Goal: Information Seeking & Learning: Learn about a topic

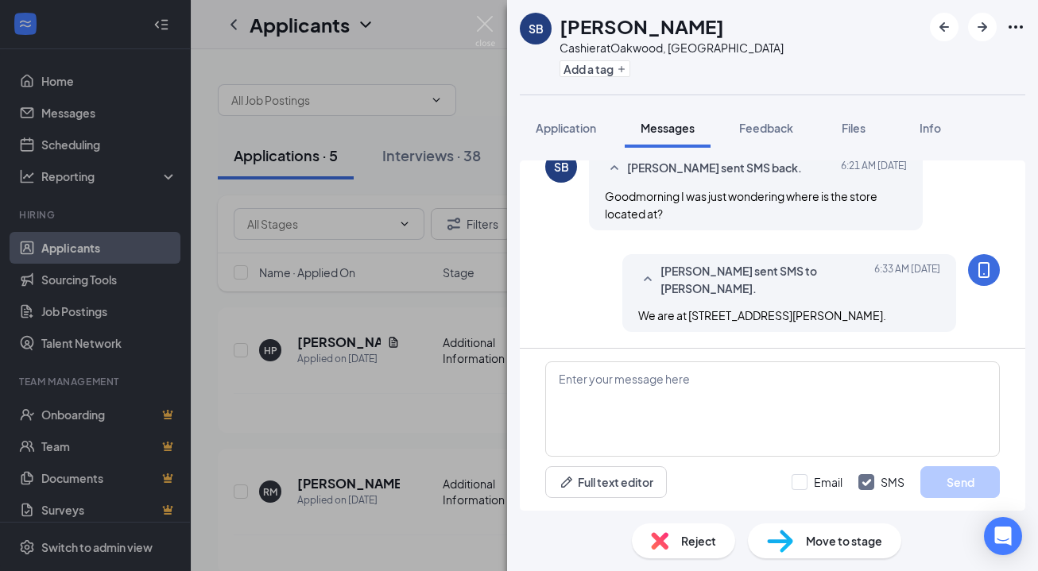
scroll to position [906, 0]
click at [481, 21] on img at bounding box center [485, 31] width 20 height 31
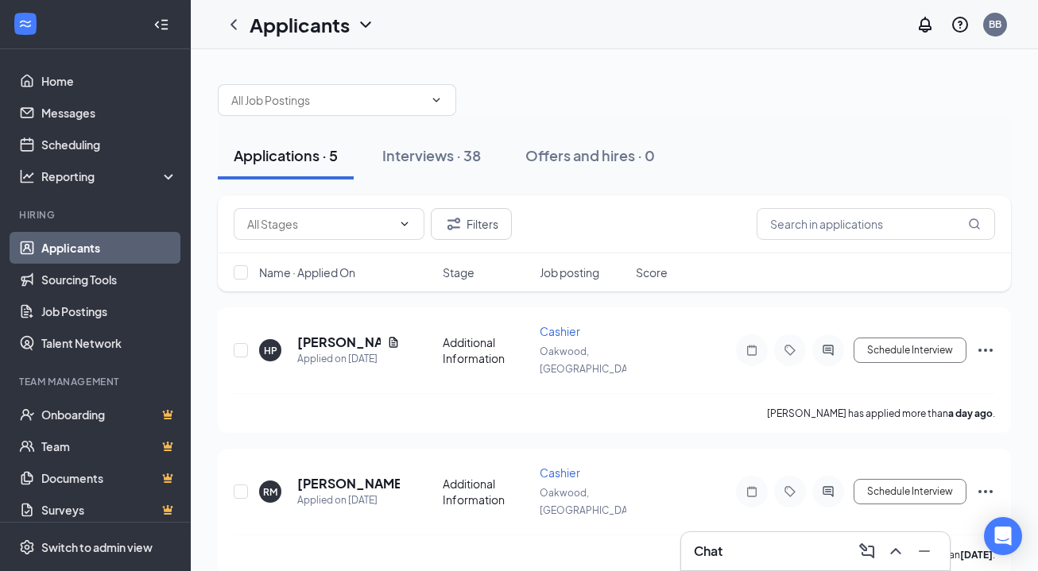
click at [831, 539] on div "Chat" at bounding box center [815, 551] width 243 height 25
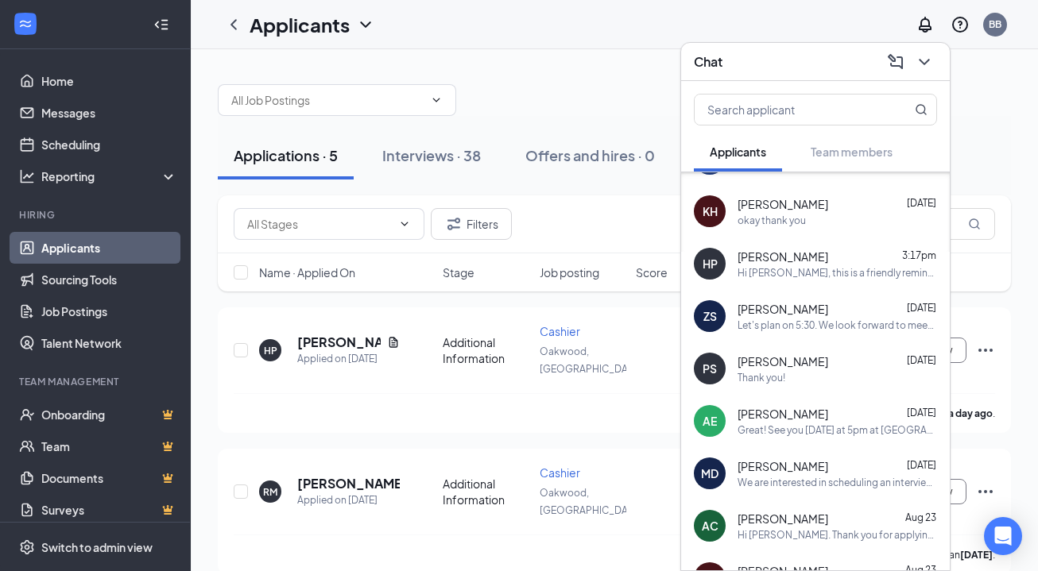
scroll to position [94, 0]
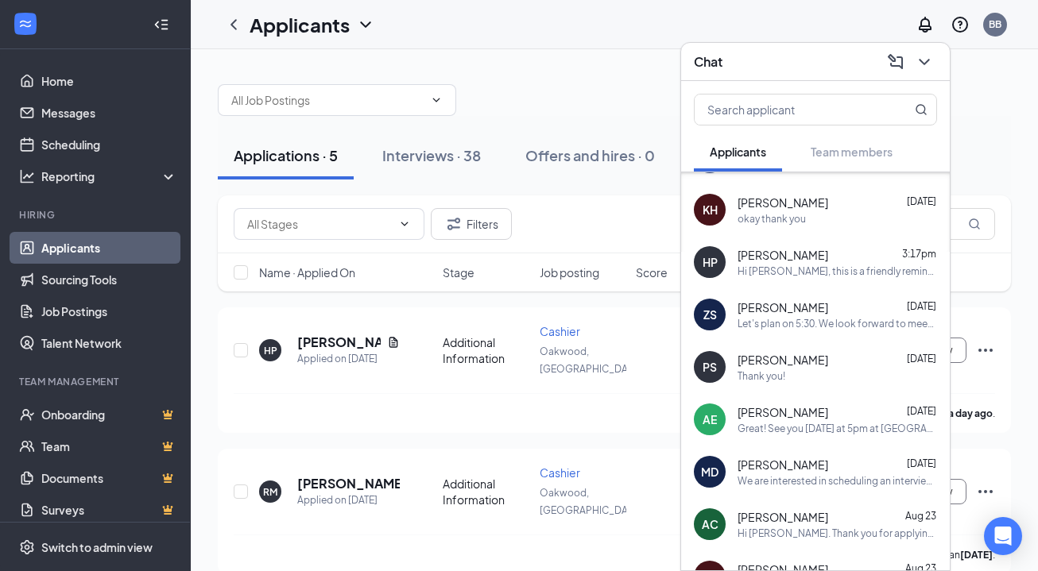
click at [790, 412] on span "[PERSON_NAME]" at bounding box center [782, 412] width 91 height 16
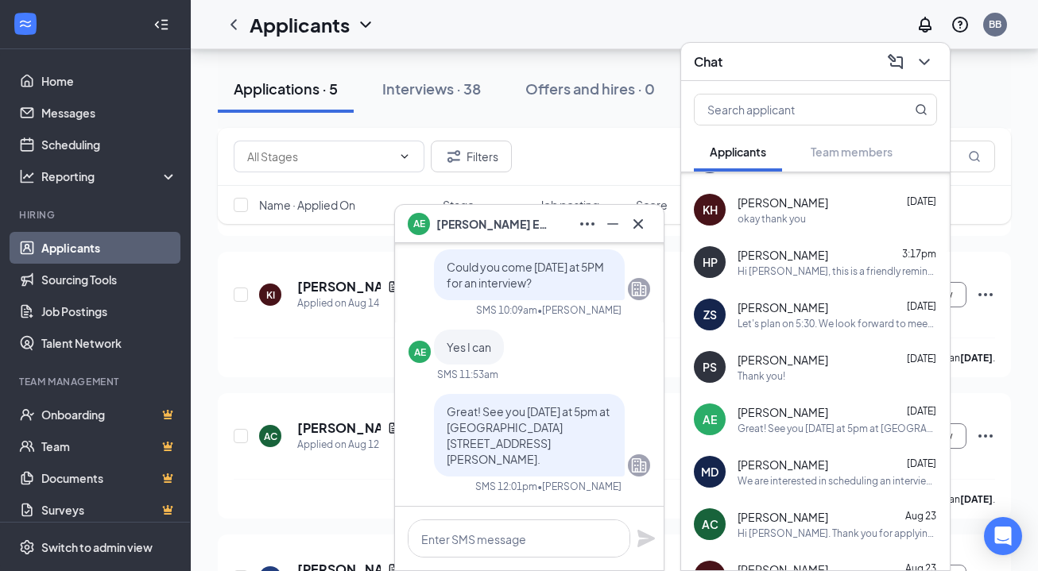
scroll to position [342, 0]
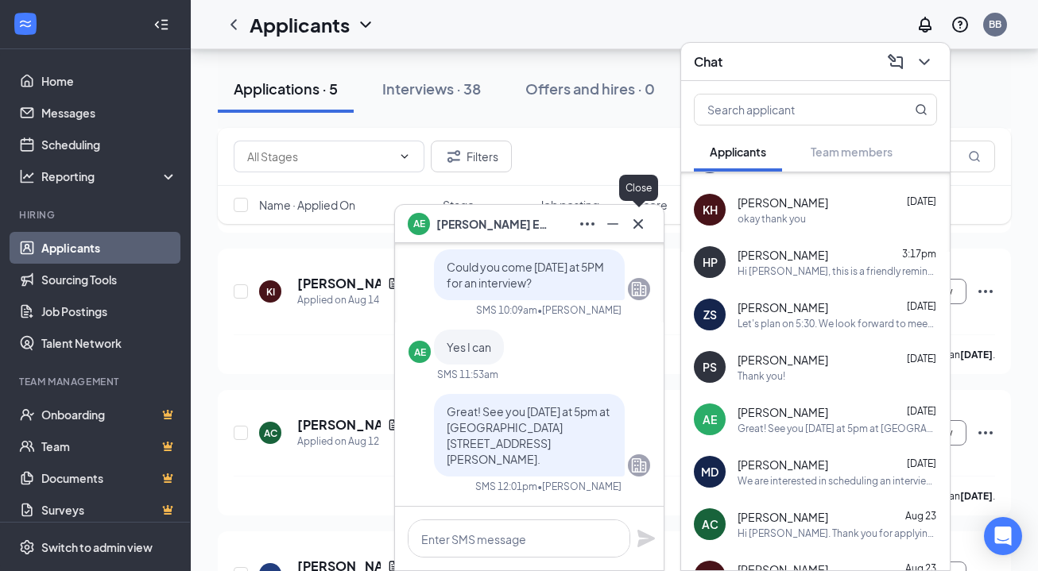
click at [640, 223] on icon "Cross" at bounding box center [637, 224] width 19 height 19
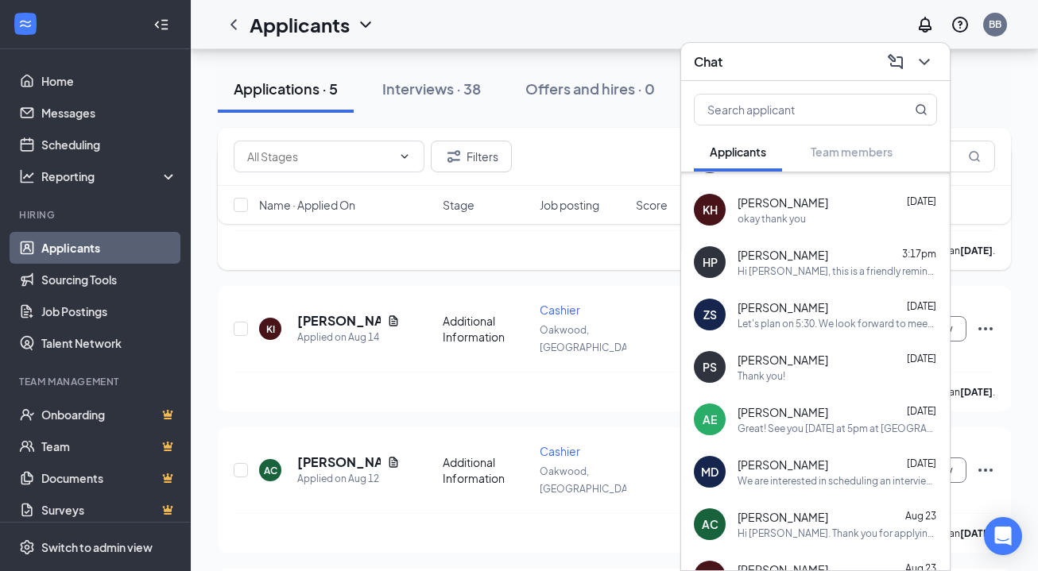
scroll to position [353, 0]
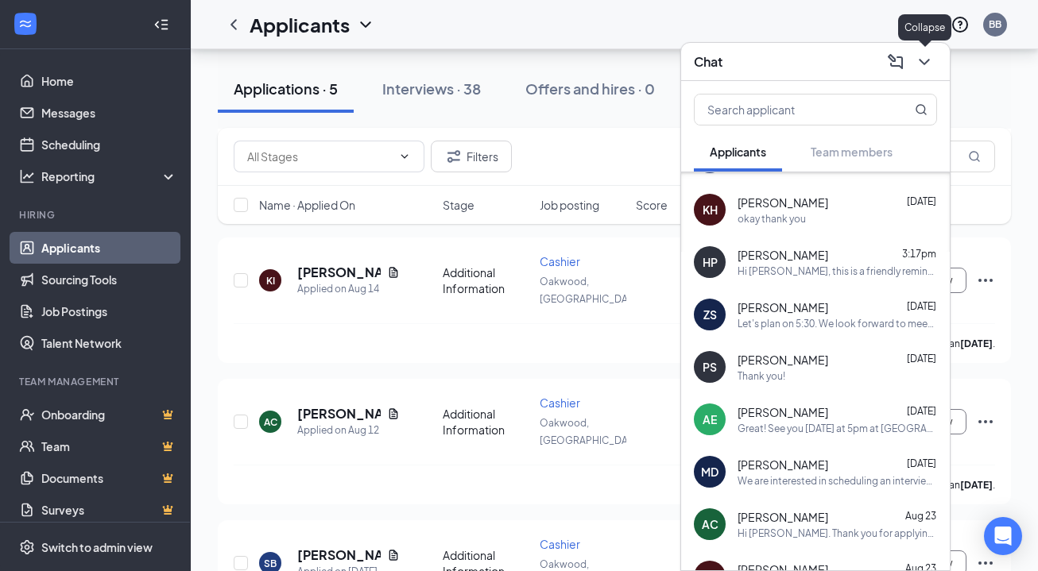
click at [928, 60] on icon "ChevronDown" at bounding box center [923, 62] width 10 height 6
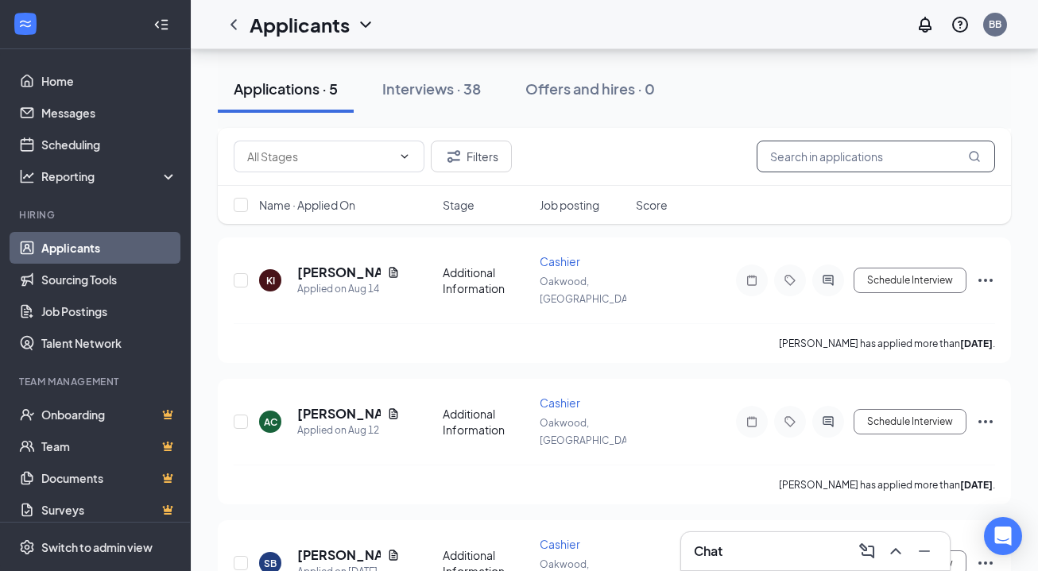
click at [802, 155] on input "text" at bounding box center [875, 157] width 238 height 32
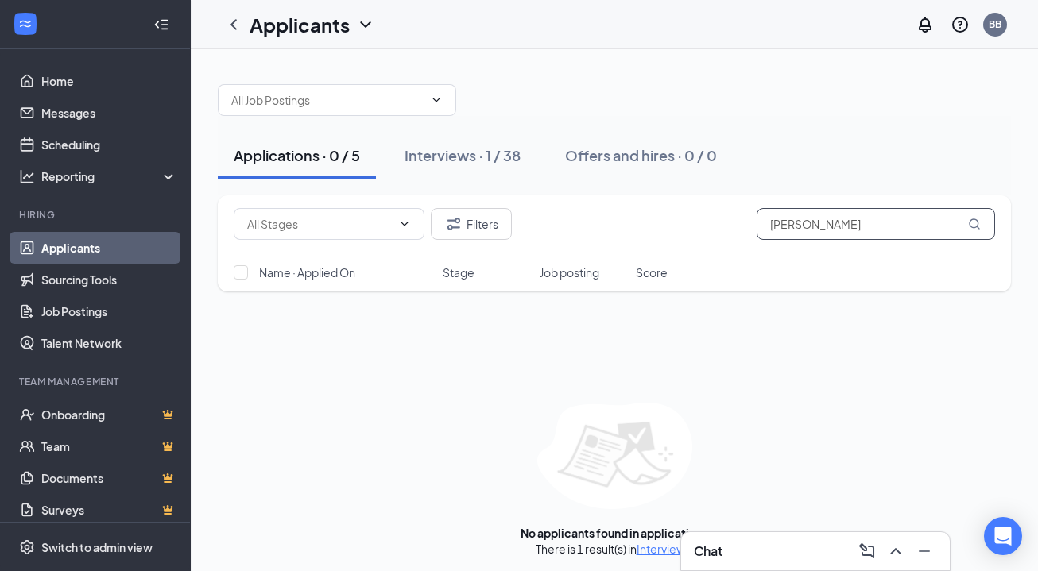
scroll to position [5, 0]
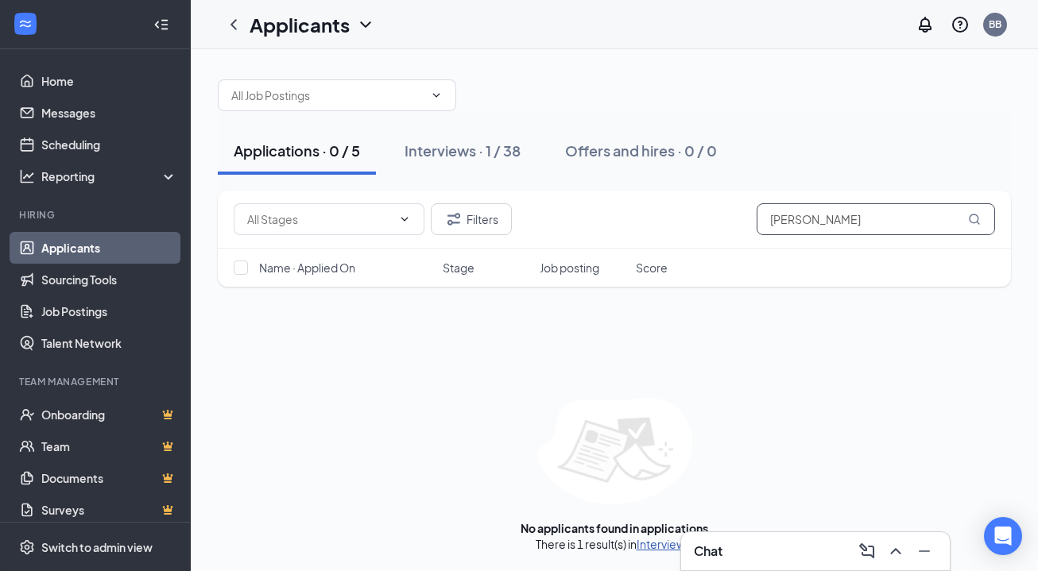
type input "[PERSON_NAME]"
click at [654, 545] on link "Interviews" at bounding box center [663, 544] width 54 height 14
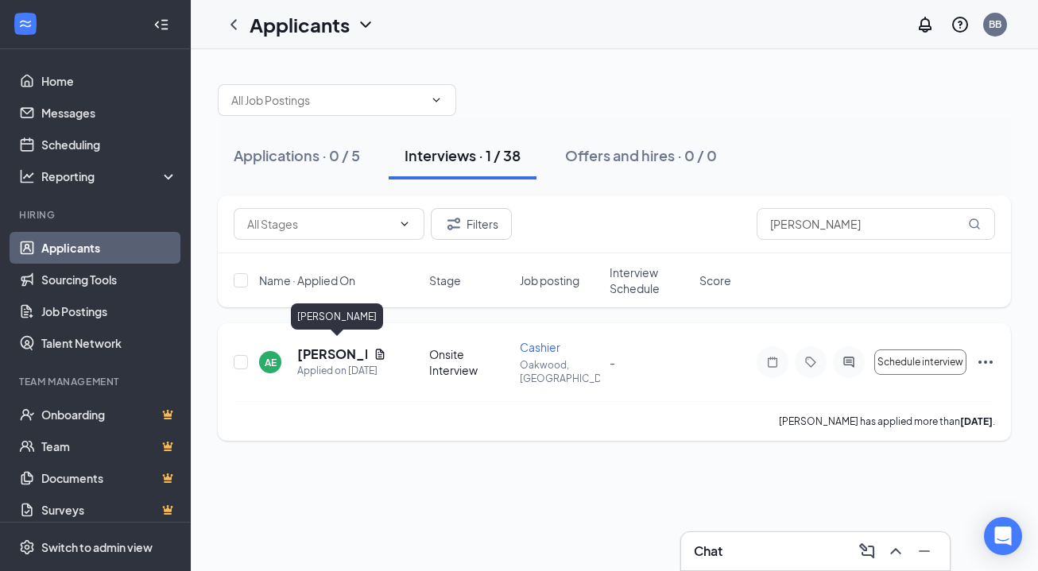
click at [318, 350] on h5 "[PERSON_NAME]" at bounding box center [332, 354] width 70 height 17
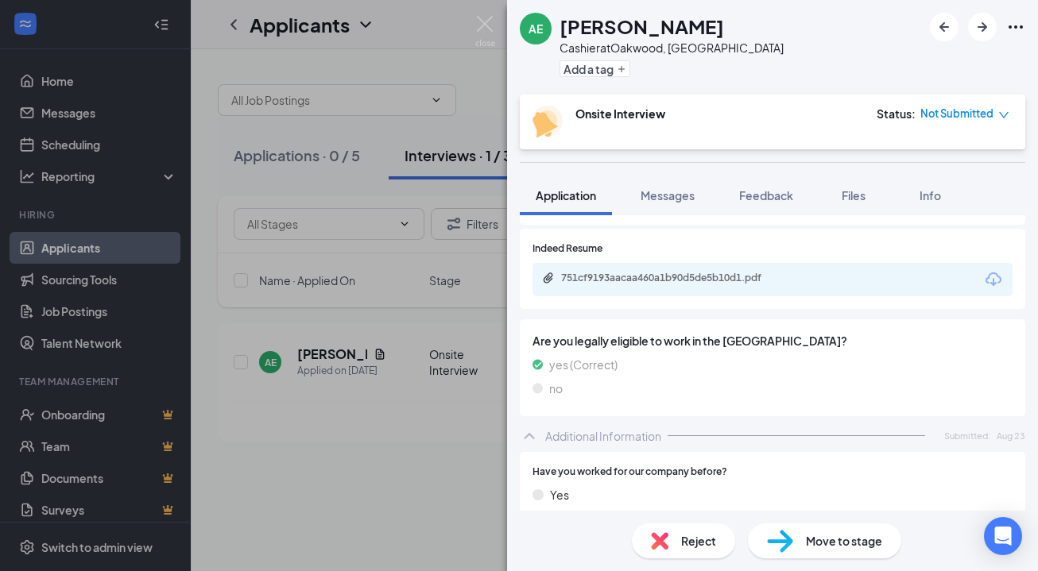
scroll to position [281, 0]
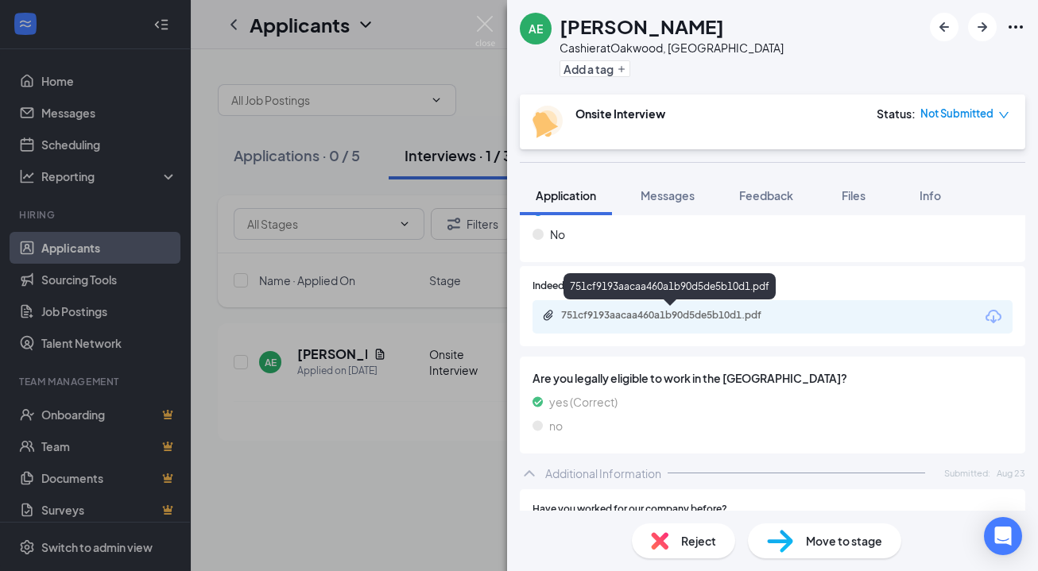
click at [688, 314] on div "751cf9193aacaa460a1b90d5de5b10d1.pdf" at bounding box center [672, 315] width 222 height 13
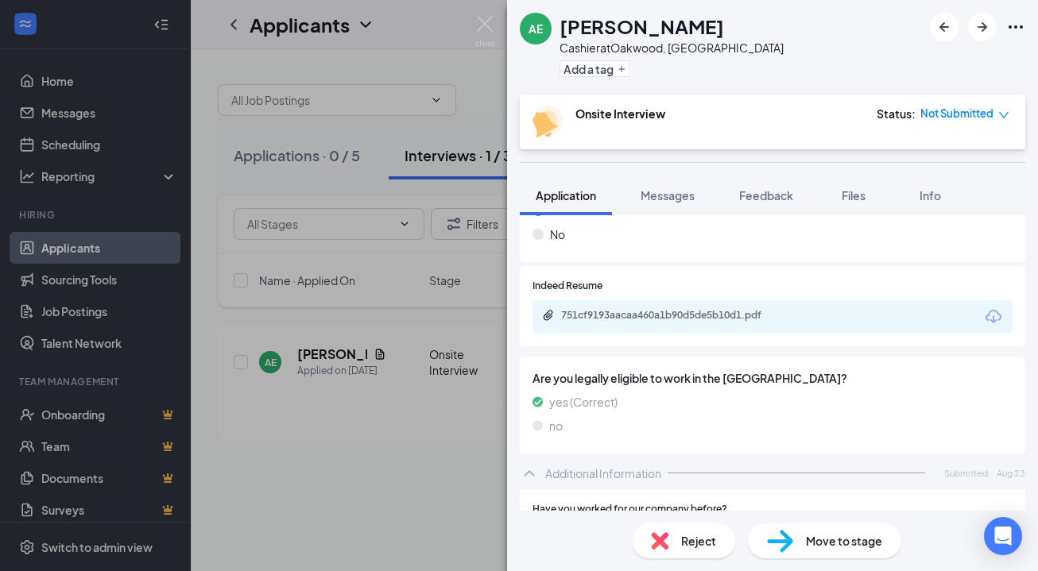
click at [443, 460] on div "AE [PERSON_NAME] Cashier at [GEOGRAPHIC_DATA], [GEOGRAPHIC_DATA] Add a tag Onsi…" at bounding box center [519, 285] width 1038 height 571
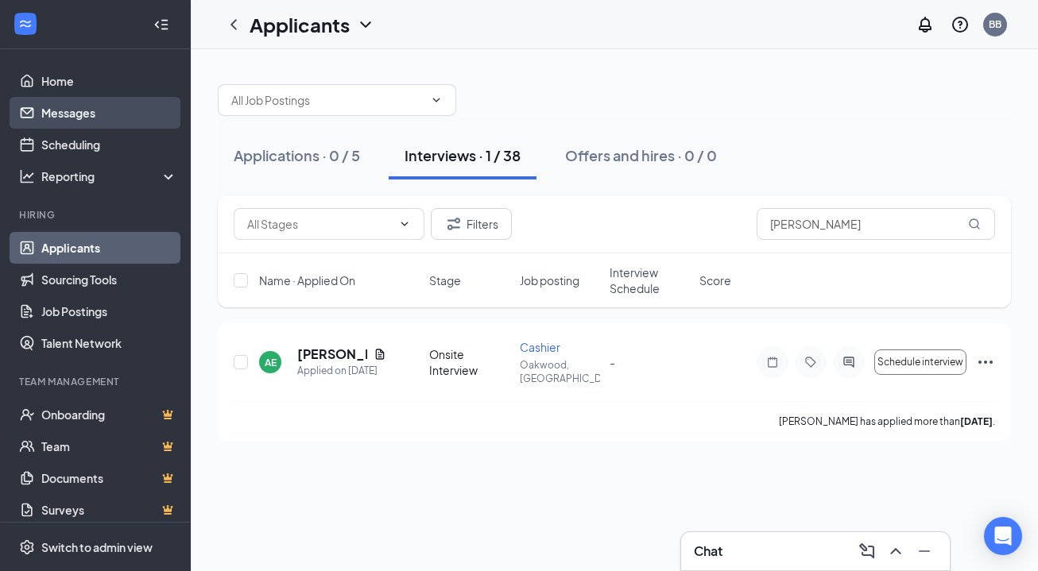
click at [80, 115] on link "Messages" at bounding box center [109, 113] width 136 height 32
